Goal: Transaction & Acquisition: Purchase product/service

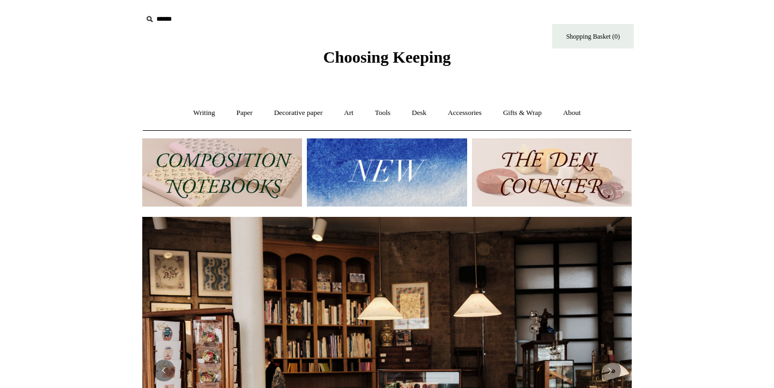
click at [369, 177] on img at bounding box center [387, 172] width 160 height 68
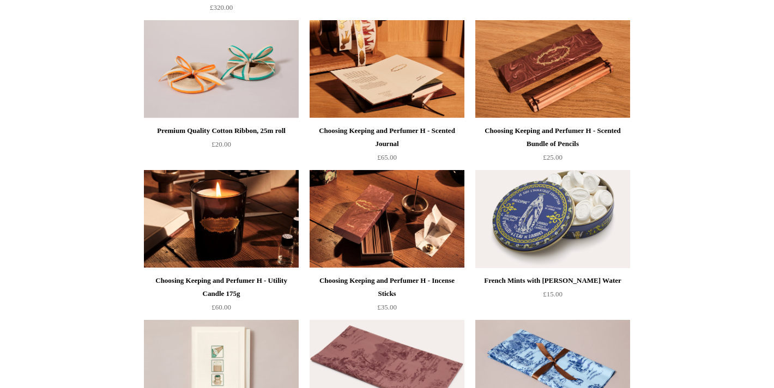
scroll to position [1320, 0]
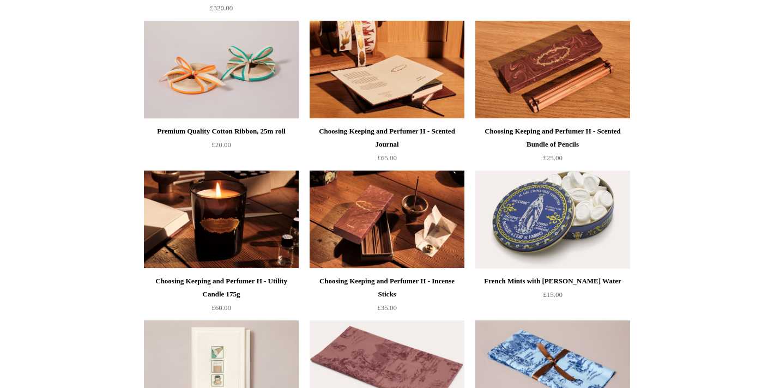
click at [389, 95] on img at bounding box center [386, 70] width 155 height 98
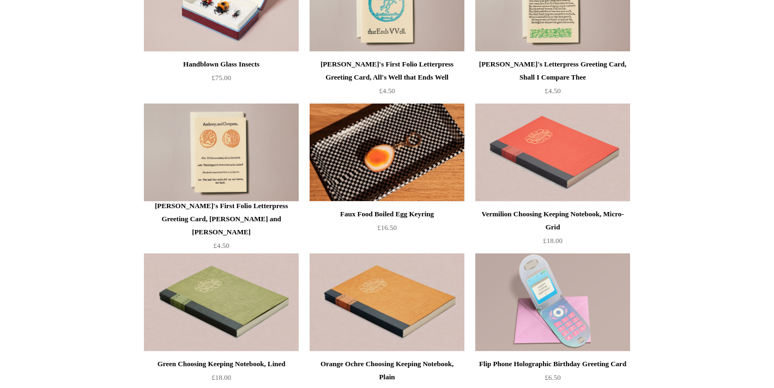
scroll to position [2135, 0]
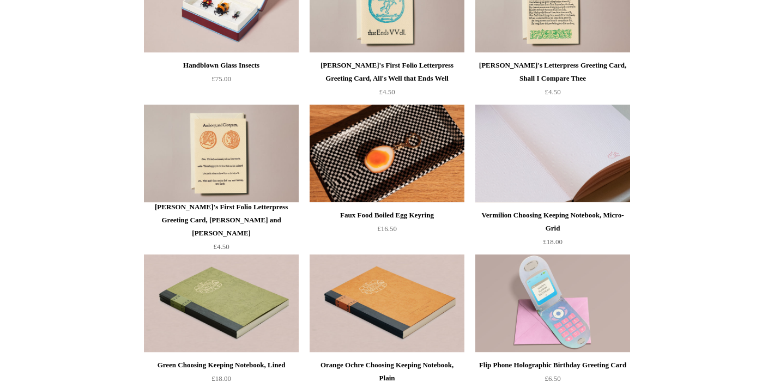
click at [513, 141] on img at bounding box center [552, 154] width 155 height 98
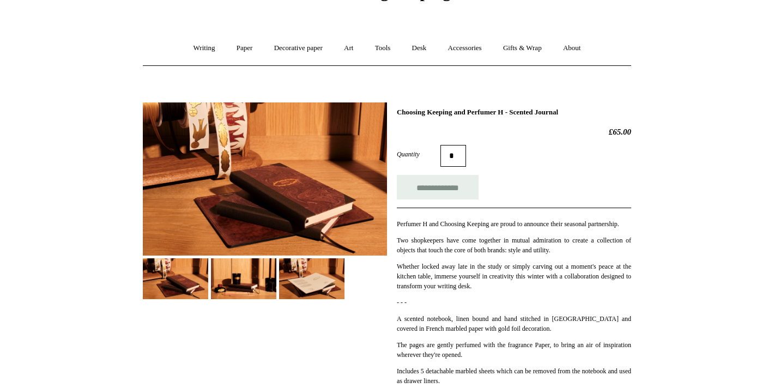
scroll to position [73, 0]
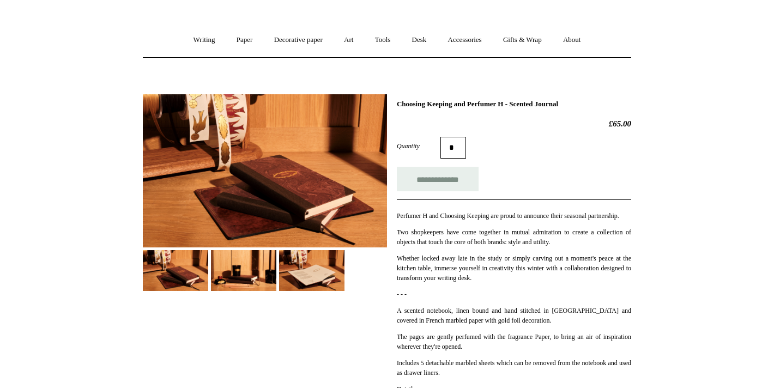
click at [313, 277] on img at bounding box center [311, 270] width 65 height 41
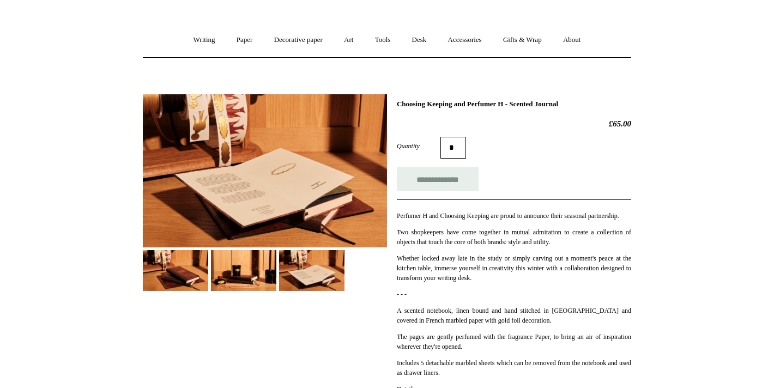
click at [247, 277] on img at bounding box center [243, 270] width 65 height 41
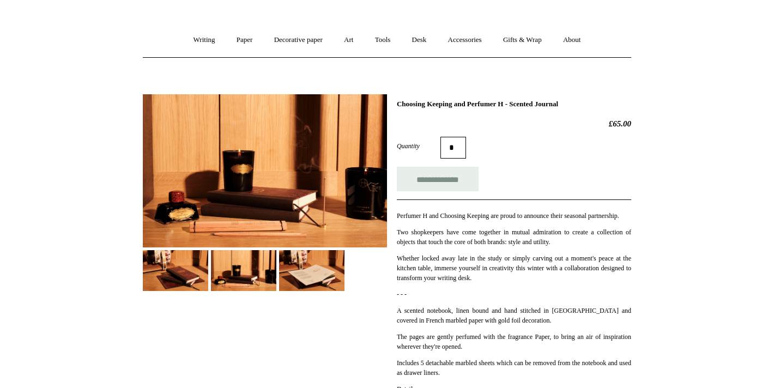
click at [173, 275] on img at bounding box center [175, 270] width 65 height 41
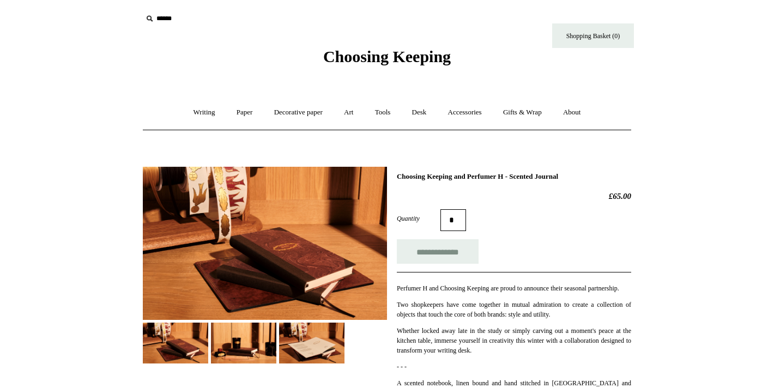
scroll to position [0, 0]
click at [277, 260] on img at bounding box center [265, 243] width 244 height 153
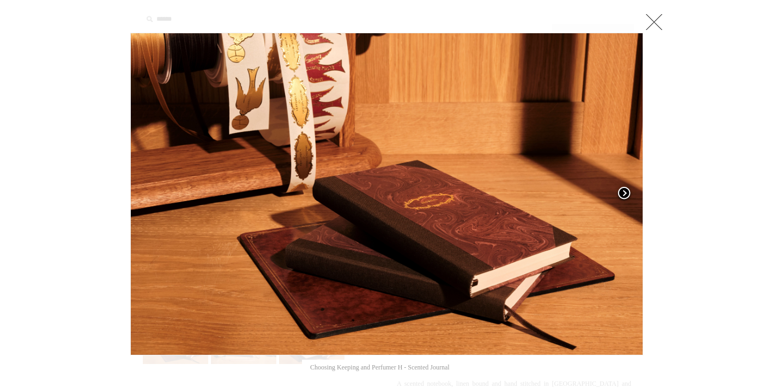
click at [629, 191] on span at bounding box center [624, 194] width 16 height 16
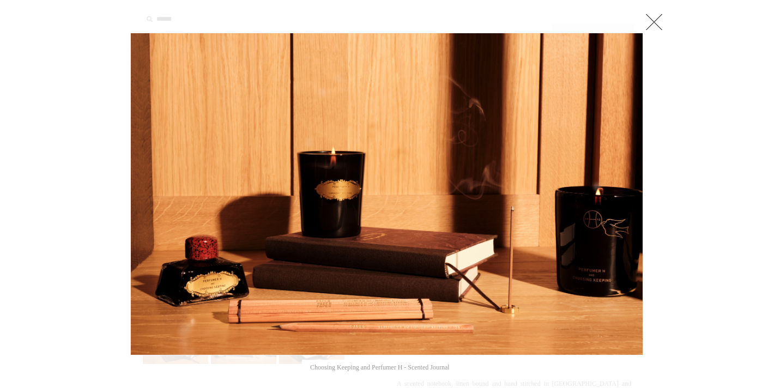
click at [651, 16] on link at bounding box center [654, 22] width 22 height 22
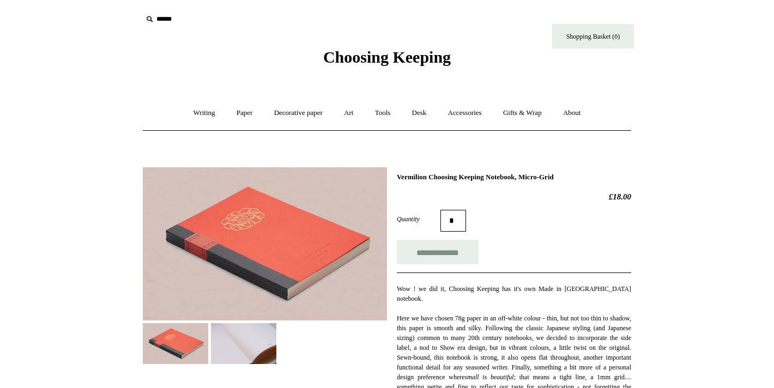
click at [236, 339] on img at bounding box center [243, 343] width 65 height 41
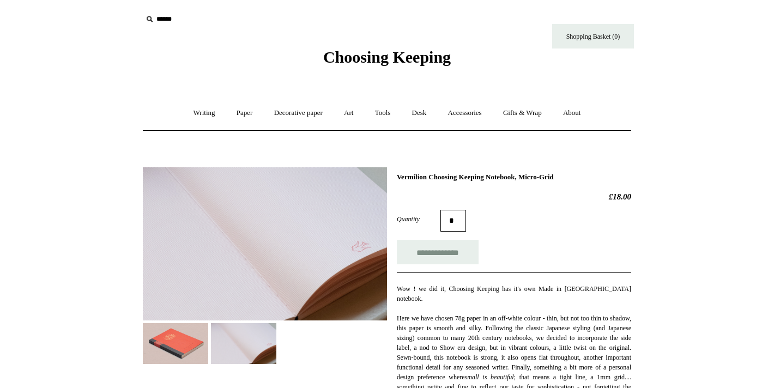
click at [144, 350] on img at bounding box center [175, 343] width 65 height 41
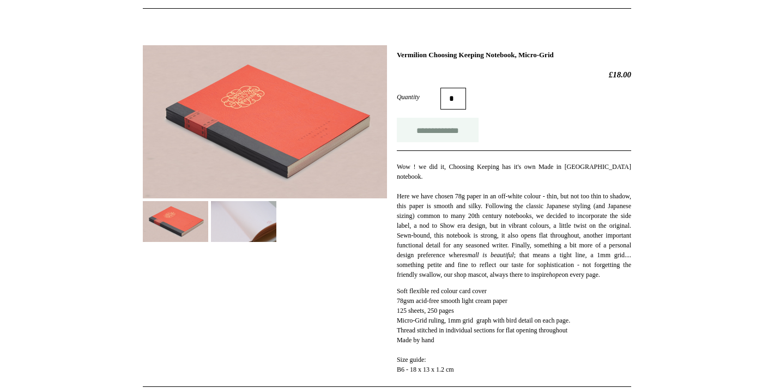
scroll to position [124, 0]
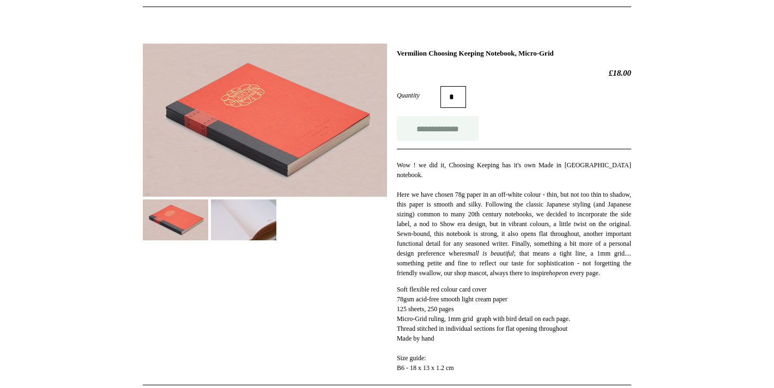
click at [436, 135] on input "**********" at bounding box center [438, 128] width 82 height 25
click at [231, 221] on img at bounding box center [243, 219] width 65 height 41
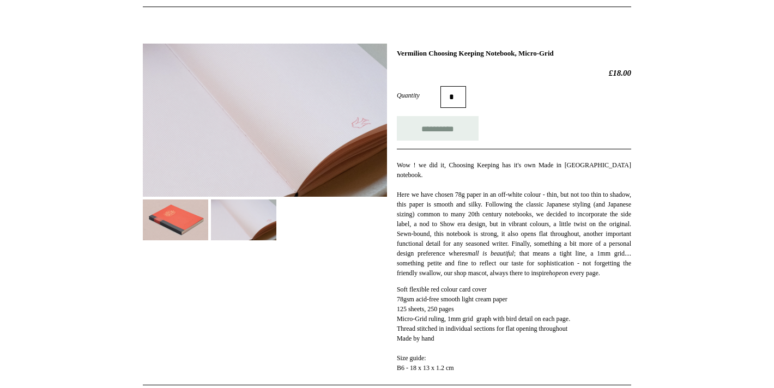
type input "**********"
click at [167, 220] on img at bounding box center [175, 219] width 65 height 41
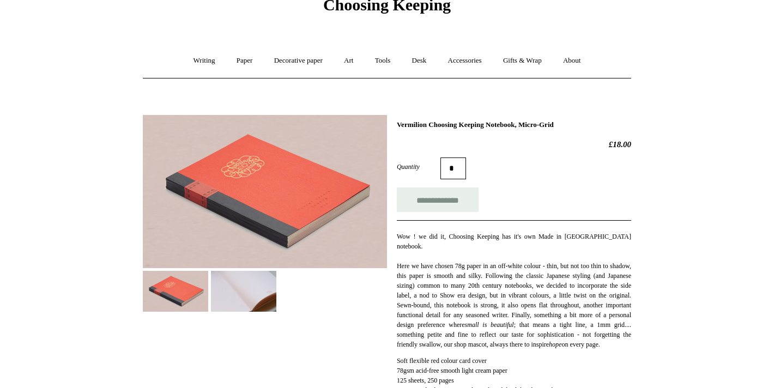
scroll to position [0, 0]
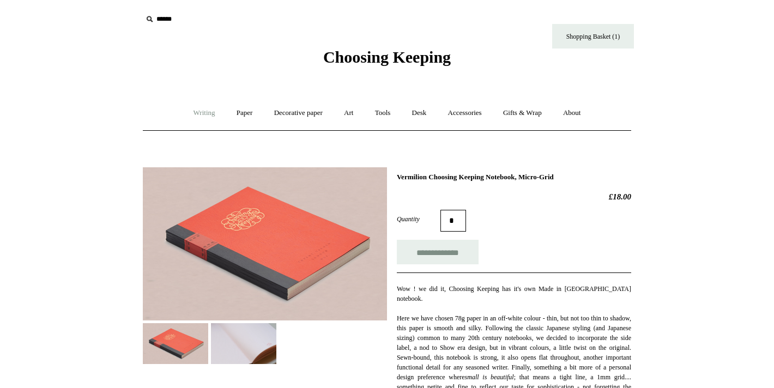
click at [197, 112] on link "Writing +" at bounding box center [204, 113] width 41 height 29
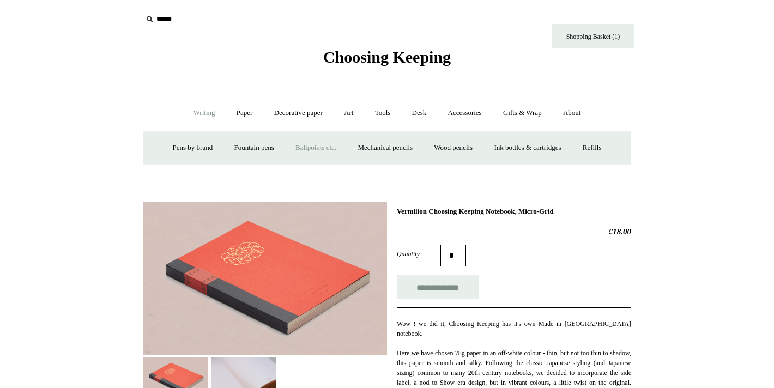
click at [297, 150] on link "Ballpoints etc. +" at bounding box center [316, 147] width 60 height 29
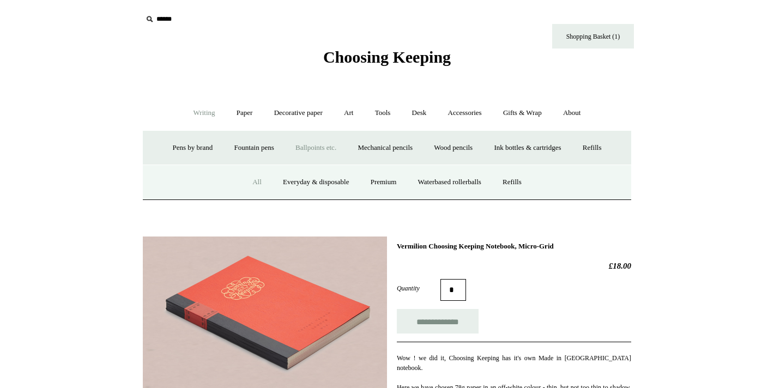
click at [251, 179] on link "All" at bounding box center [256, 182] width 29 height 29
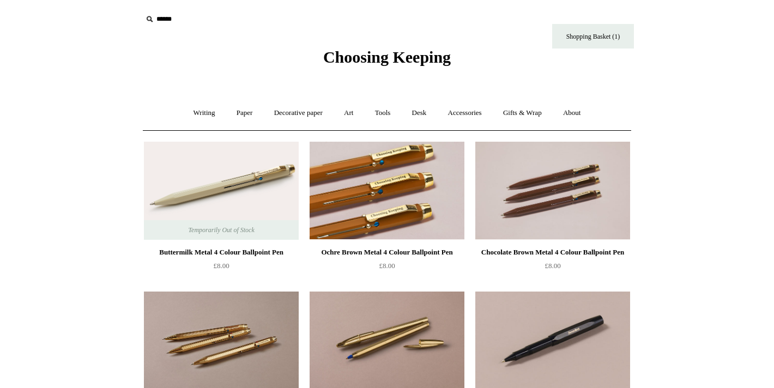
click at [362, 225] on img at bounding box center [386, 191] width 155 height 98
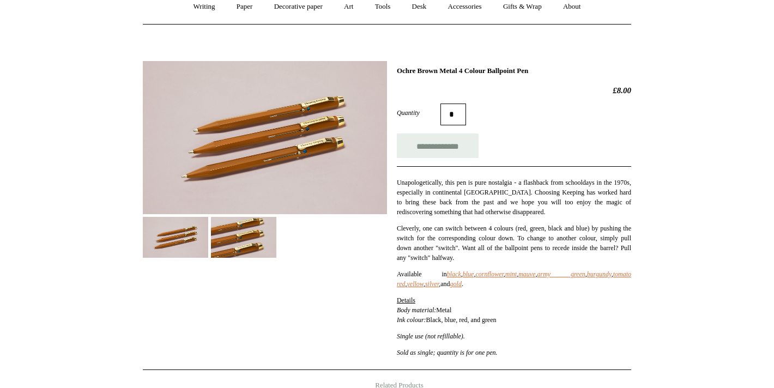
scroll to position [117, 0]
